Goal: Information Seeking & Learning: Learn about a topic

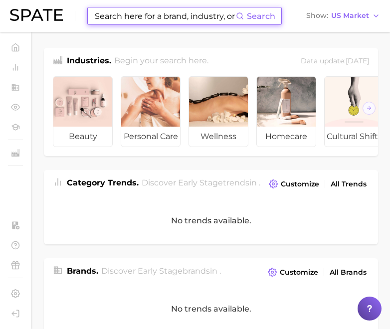
click at [178, 13] on input at bounding box center [165, 15] width 142 height 17
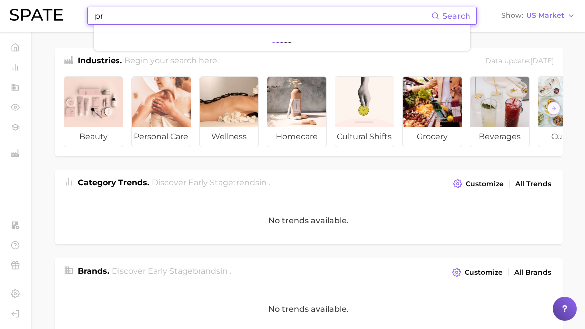
type input "p"
type input "protein"
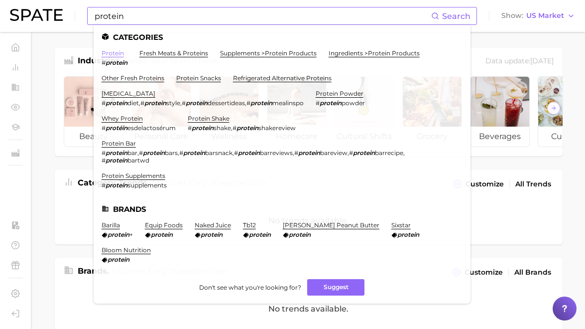
click at [112, 53] on link "protein" at bounding box center [113, 52] width 22 height 7
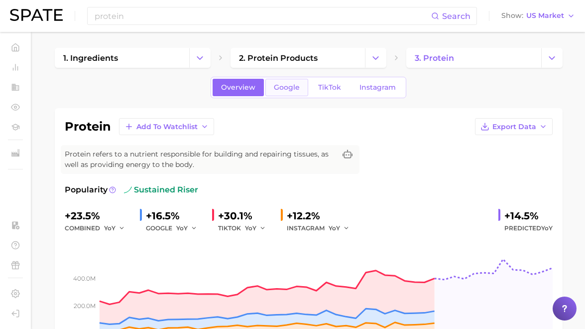
click at [288, 88] on span "Google" at bounding box center [287, 87] width 26 height 8
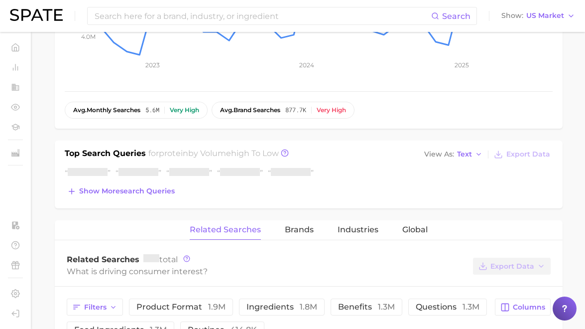
scroll to position [287, 0]
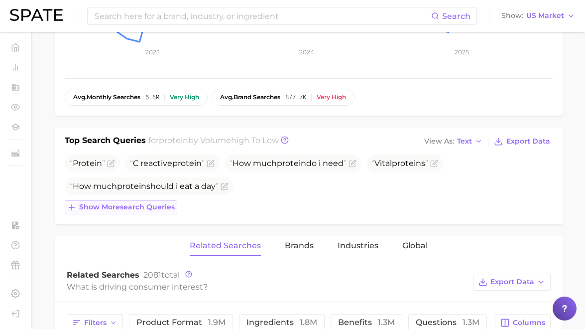
click at [155, 209] on span "Show more search queries" at bounding box center [127, 207] width 96 height 8
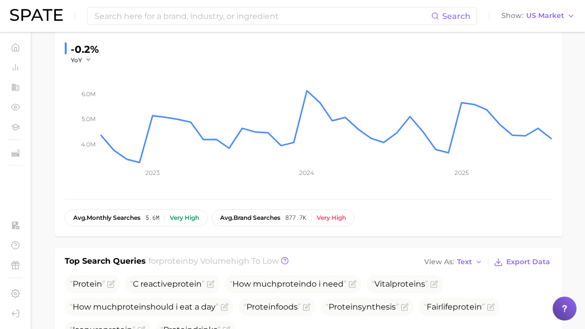
scroll to position [0, 0]
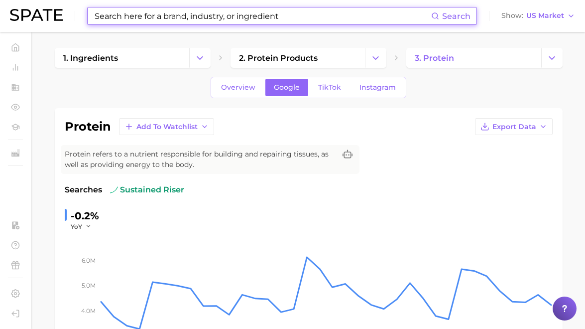
click at [179, 17] on input at bounding box center [263, 15] width 338 height 17
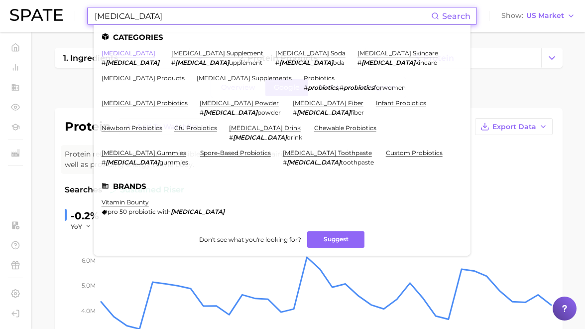
type input "[MEDICAL_DATA]"
click at [109, 54] on link "[MEDICAL_DATA]" at bounding box center [129, 52] width 54 height 7
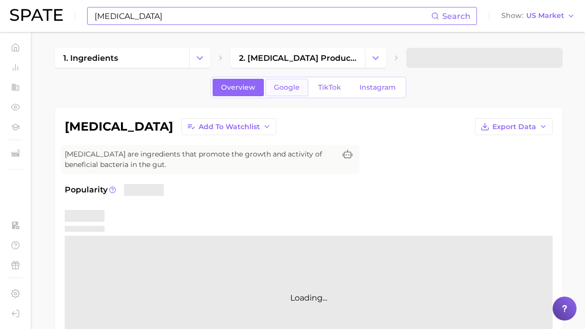
click at [283, 91] on span "Google" at bounding box center [287, 87] width 26 height 8
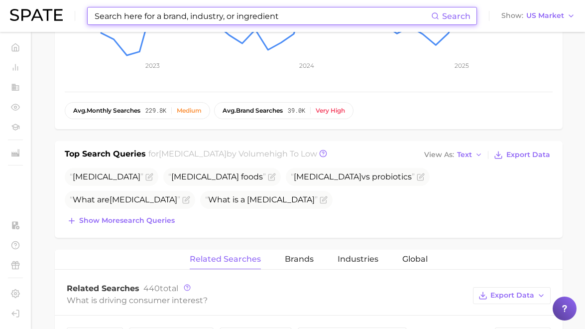
scroll to position [274, 0]
click at [157, 221] on span "Show more search queries" at bounding box center [127, 220] width 96 height 8
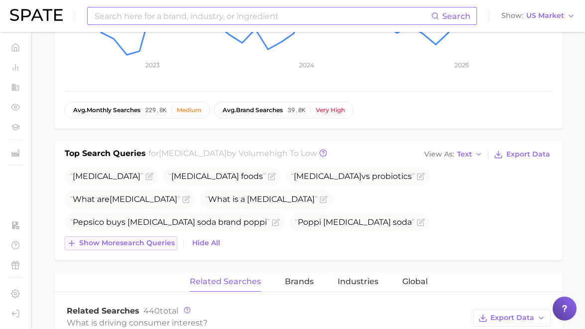
click at [145, 246] on span "Show more search queries" at bounding box center [127, 243] width 96 height 8
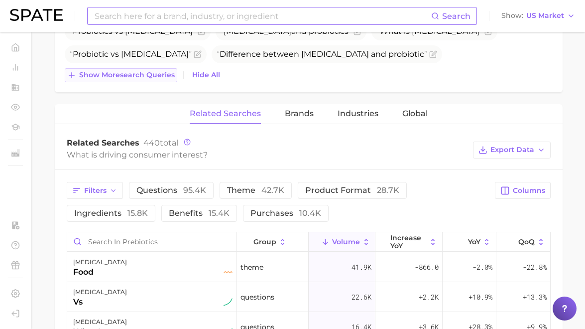
scroll to position [445, 0]
